Goal: Use online tool/utility: Use online tool/utility

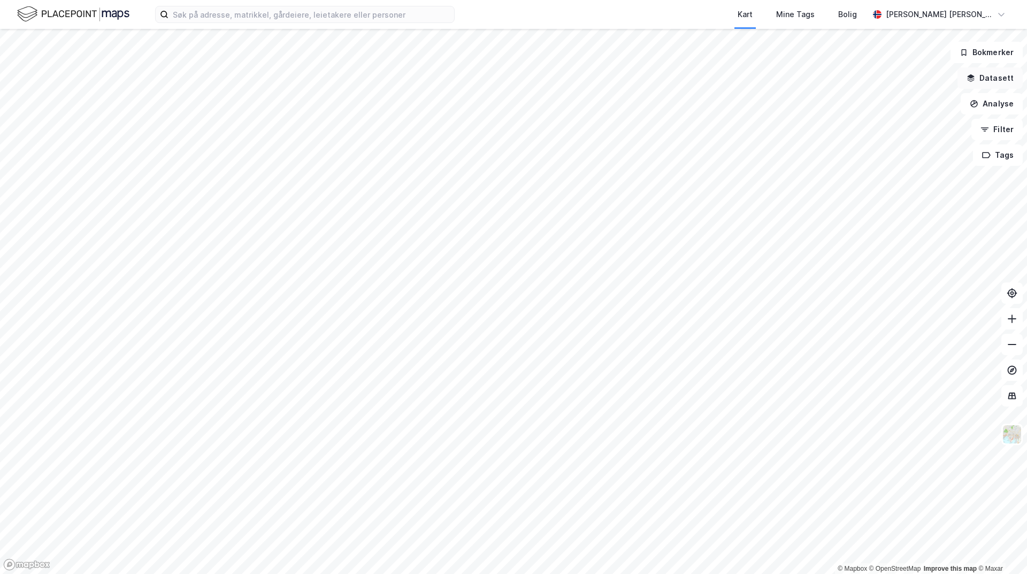
click at [997, 82] on button "Datasett" at bounding box center [989, 77] width 65 height 21
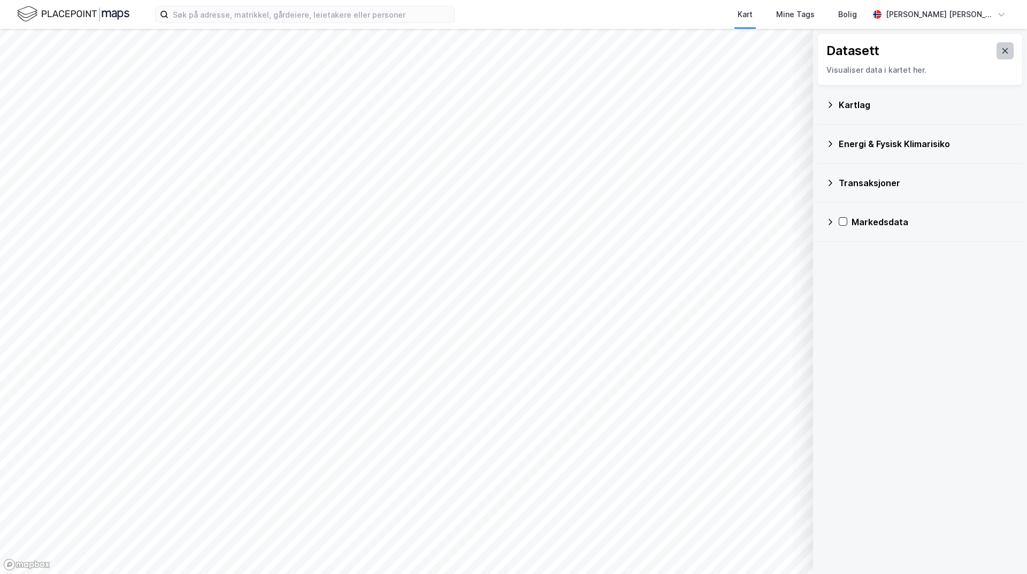
click at [1001, 53] on button at bounding box center [1004, 50] width 17 height 17
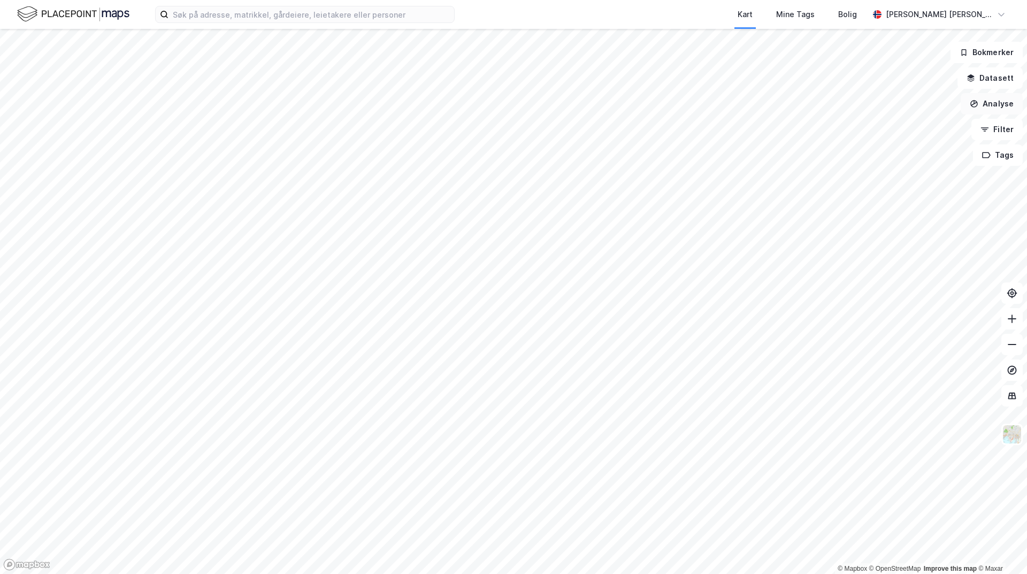
click at [992, 109] on button "Analyse" at bounding box center [991, 103] width 62 height 21
click at [897, 129] on div "Tegn område" at bounding box center [898, 126] width 93 height 9
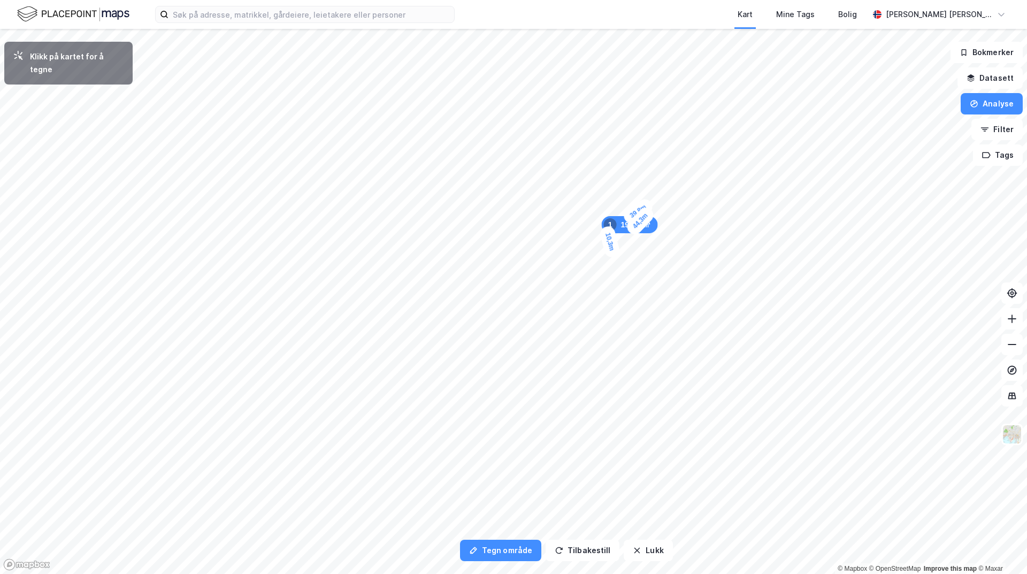
click at [612, 251] on div "10,3m" at bounding box center [609, 242] width 22 height 34
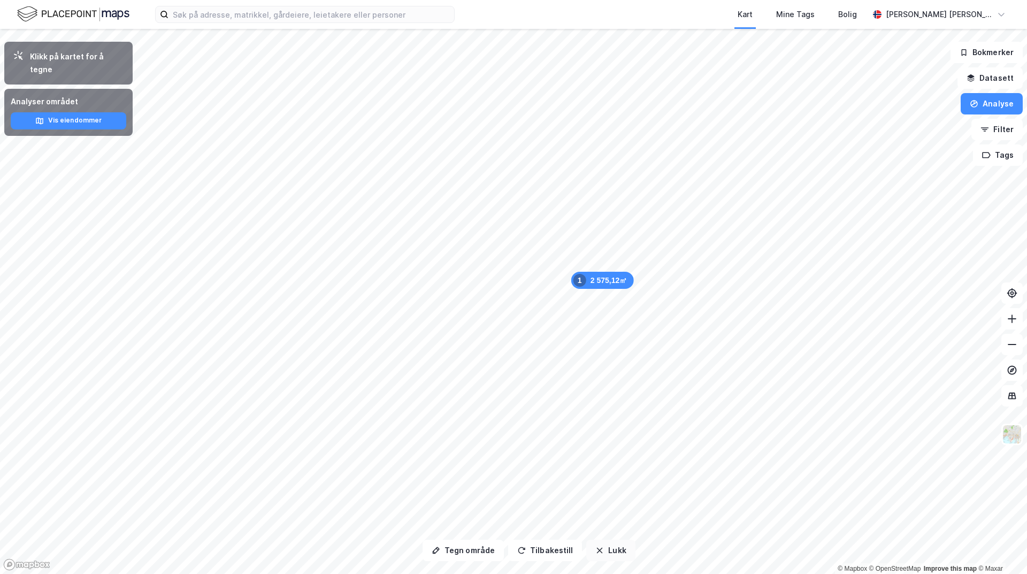
click at [611, 554] on button "Lukk" at bounding box center [610, 549] width 49 height 21
